Goal: Information Seeking & Learning: Learn about a topic

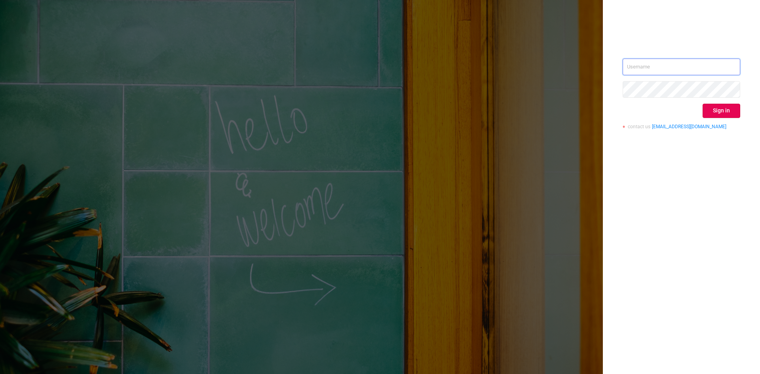
click at [657, 67] on input "text" at bounding box center [682, 67] width 118 height 17
click at [670, 71] on input "text" at bounding box center [682, 67] width 118 height 17
paste input "[PERSON_NAME][EMAIL_ADDRESS][DOMAIN_NAME]"
type input "[PERSON_NAME][EMAIL_ADDRESS][DOMAIN_NAME]"
click at [720, 110] on button "Sign in" at bounding box center [722, 111] width 38 height 14
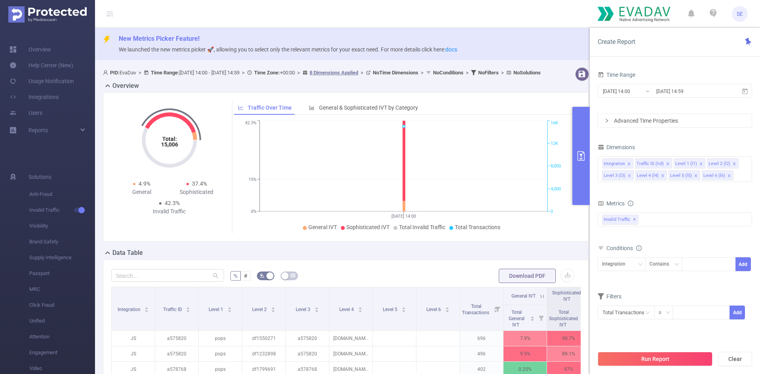
drag, startPoint x: 614, startPoint y: 39, endPoint x: 620, endPoint y: 43, distance: 6.8
click at [620, 42] on span "Create Report" at bounding box center [617, 42] width 38 height 8
click at [552, 49] on p "We launched the new metrics picker 🚀, allowing you to select only the relevant …" at bounding box center [436, 49] width 635 height 9
click at [746, 37] on icon at bounding box center [748, 41] width 8 height 9
click at [753, 43] on div "Create Report" at bounding box center [675, 42] width 170 height 29
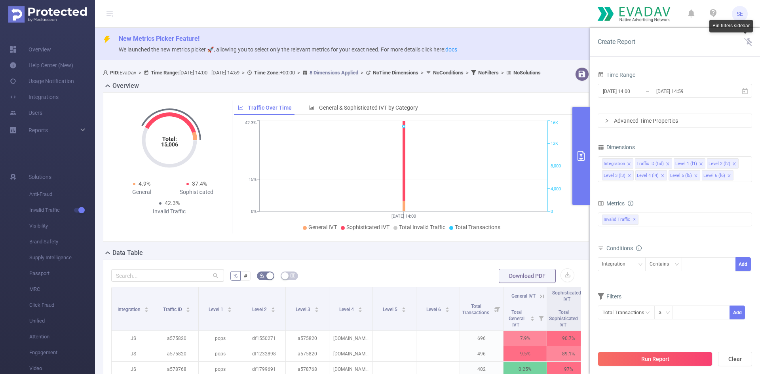
click at [751, 43] on icon at bounding box center [748, 42] width 8 height 8
click at [748, 40] on icon at bounding box center [748, 42] width 6 height 8
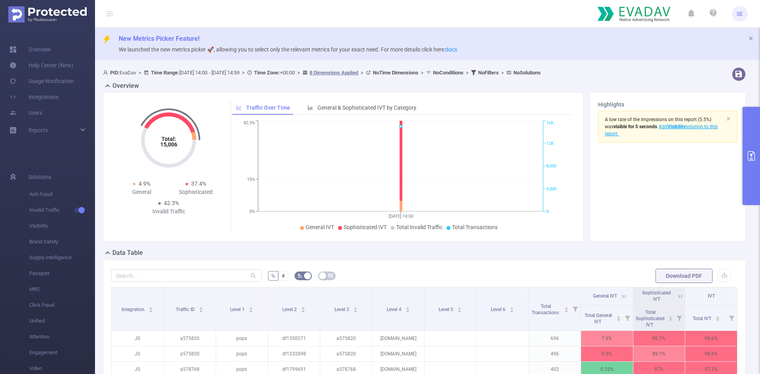
click at [434, 45] on p "We launched the new metrics picker 🚀, allowing you to select only the relevant …" at bounding box center [436, 49] width 635 height 9
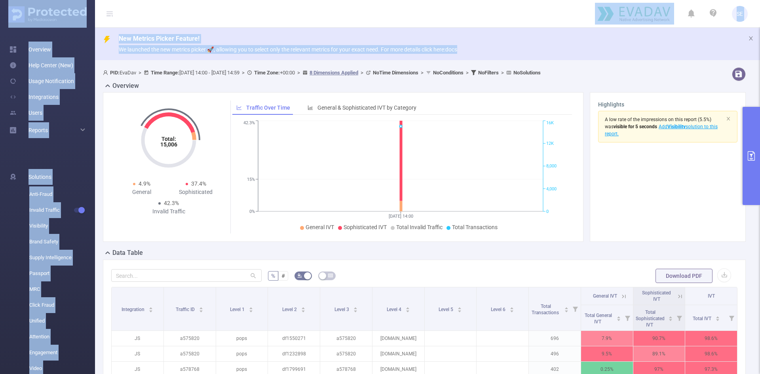
drag, startPoint x: 434, startPoint y: 45, endPoint x: 134, endPoint y: 18, distance: 301.0
click at [134, 18] on section "SE Overview Help Center (New) Usage Notification Integrations Users Reports Sol…" at bounding box center [380, 187] width 760 height 374
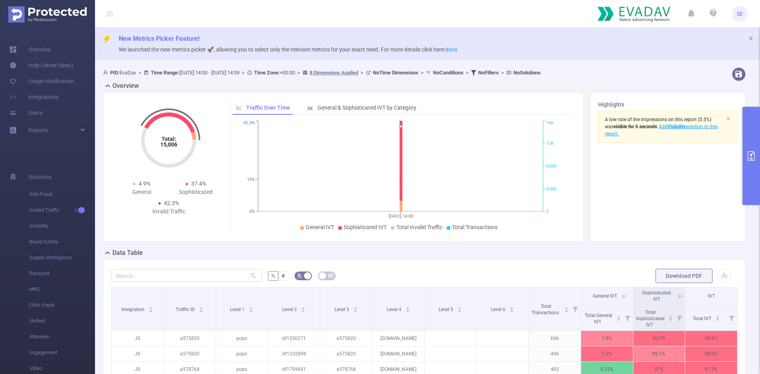
click at [134, 18] on header "SE" at bounding box center [380, 14] width 760 height 28
click at [363, 230] on span "Sophisticated IVT" at bounding box center [365, 227] width 43 height 6
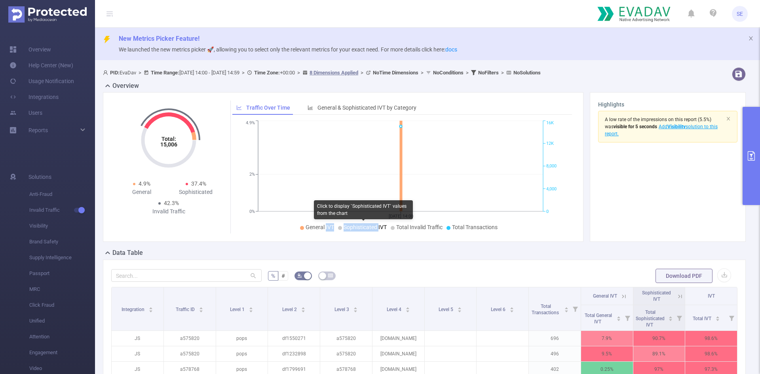
click at [363, 230] on span "Sophisticated IVT" at bounding box center [365, 227] width 43 height 6
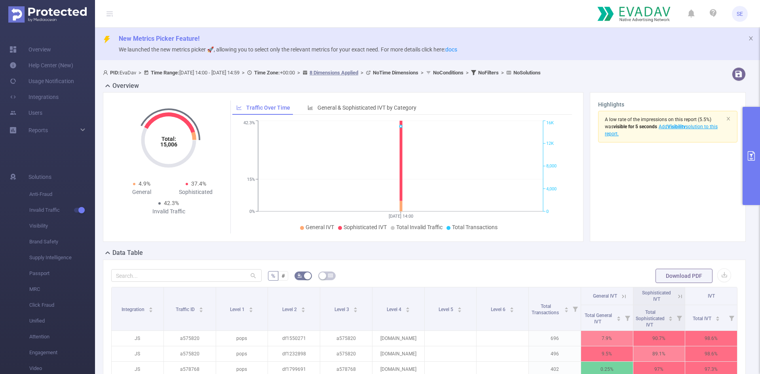
click at [166, 205] on span "42.3%" at bounding box center [171, 203] width 15 height 6
drag, startPoint x: 166, startPoint y: 205, endPoint x: 180, endPoint y: 218, distance: 19.6
click at [180, 218] on div "Total: 15,006 Total: 15,006 4.9% General 37.4% Sophisticated 42.3% Invalid Traf…" at bounding box center [168, 160] width 109 height 118
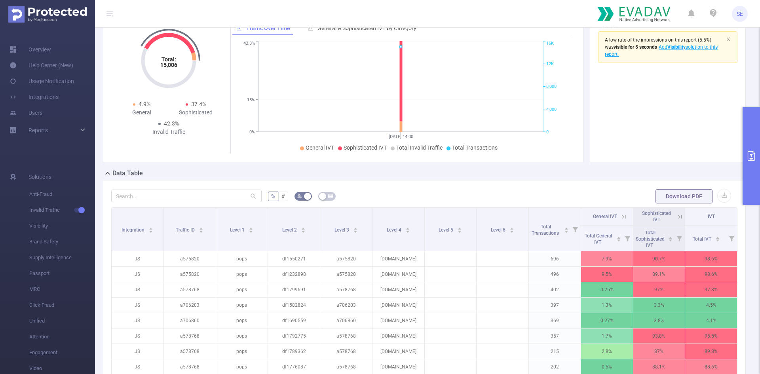
scroll to position [198, 0]
